Goal: Information Seeking & Learning: Find contact information

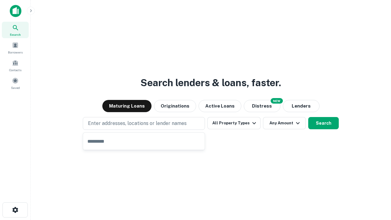
type input "**********"
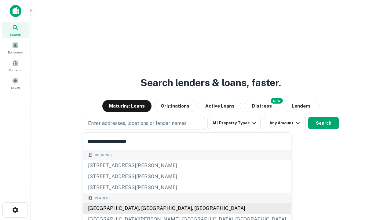
click at [146, 208] on div "[GEOGRAPHIC_DATA], [GEOGRAPHIC_DATA], [GEOGRAPHIC_DATA]" at bounding box center [187, 208] width 208 height 11
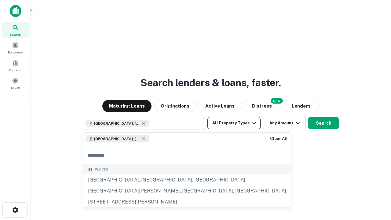
click at [234, 123] on button "All Property Types" at bounding box center [233, 123] width 53 height 12
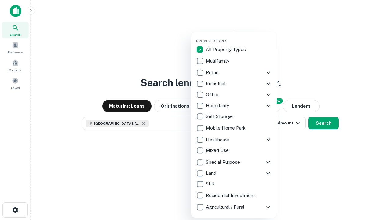
click at [239, 37] on button "button" at bounding box center [239, 37] width 86 height 0
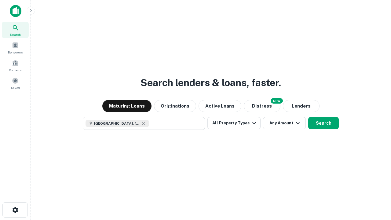
scroll to position [10, 0]
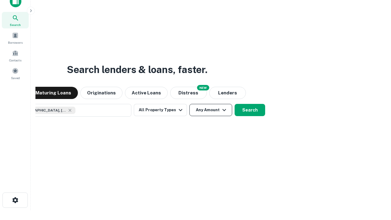
click at [189, 104] on button "Any Amount" at bounding box center [210, 110] width 43 height 12
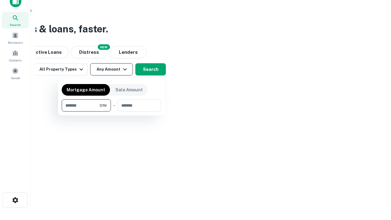
type input "*******"
click at [112, 112] on button "button" at bounding box center [112, 112] width 100 height 0
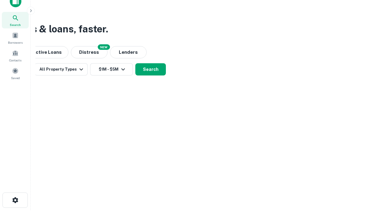
scroll to position [10, 0]
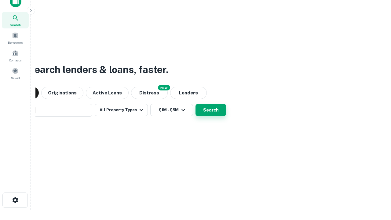
click at [196, 104] on button "Search" at bounding box center [211, 110] width 31 height 12
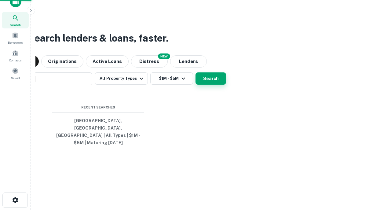
scroll to position [20, 173]
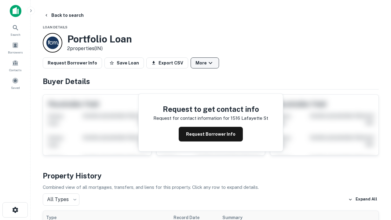
click at [205, 63] on button "More" at bounding box center [205, 62] width 28 height 11
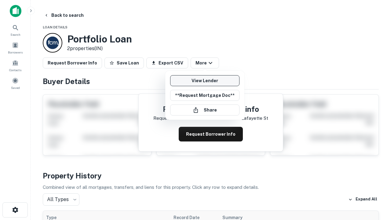
click at [205, 81] on link "View Lender" at bounding box center [204, 80] width 69 height 11
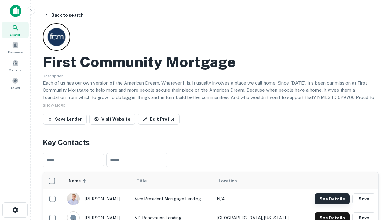
click at [332, 199] on button "See Details" at bounding box center [332, 198] width 35 height 11
